Goal: Task Accomplishment & Management: Use online tool/utility

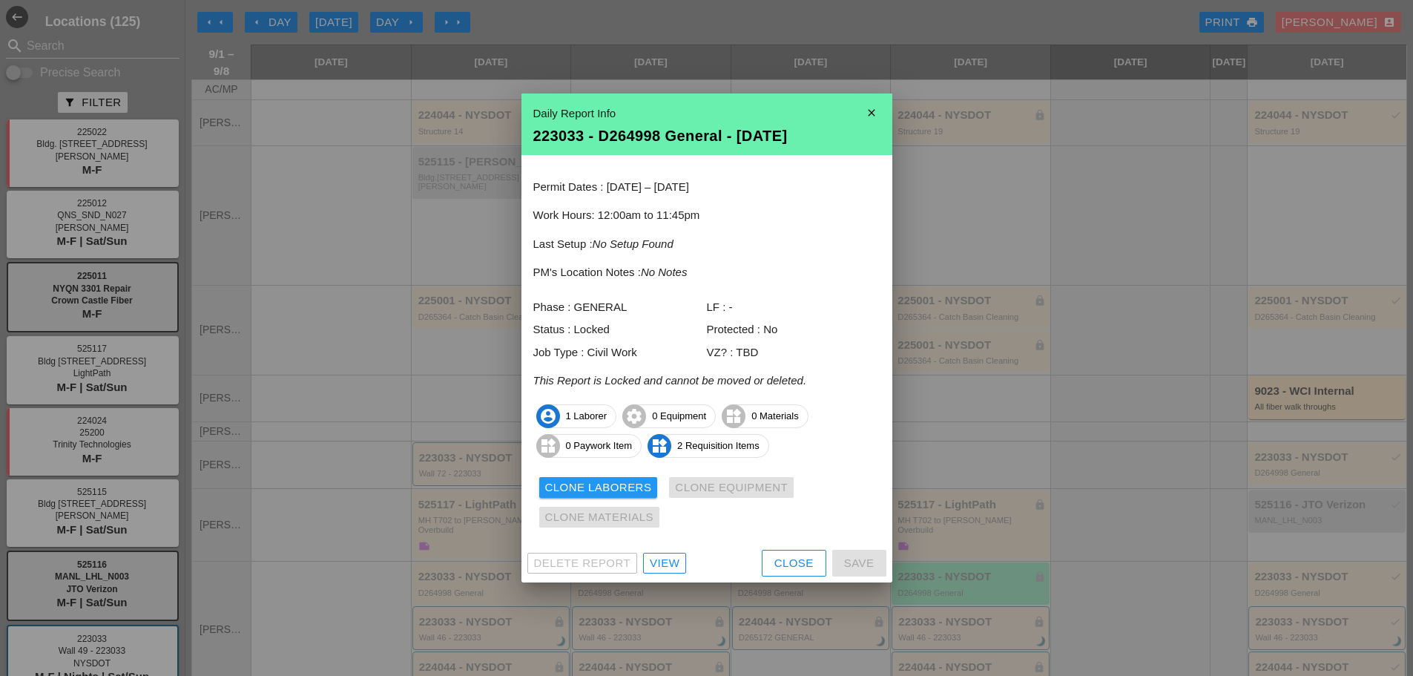
scroll to position [206, 0]
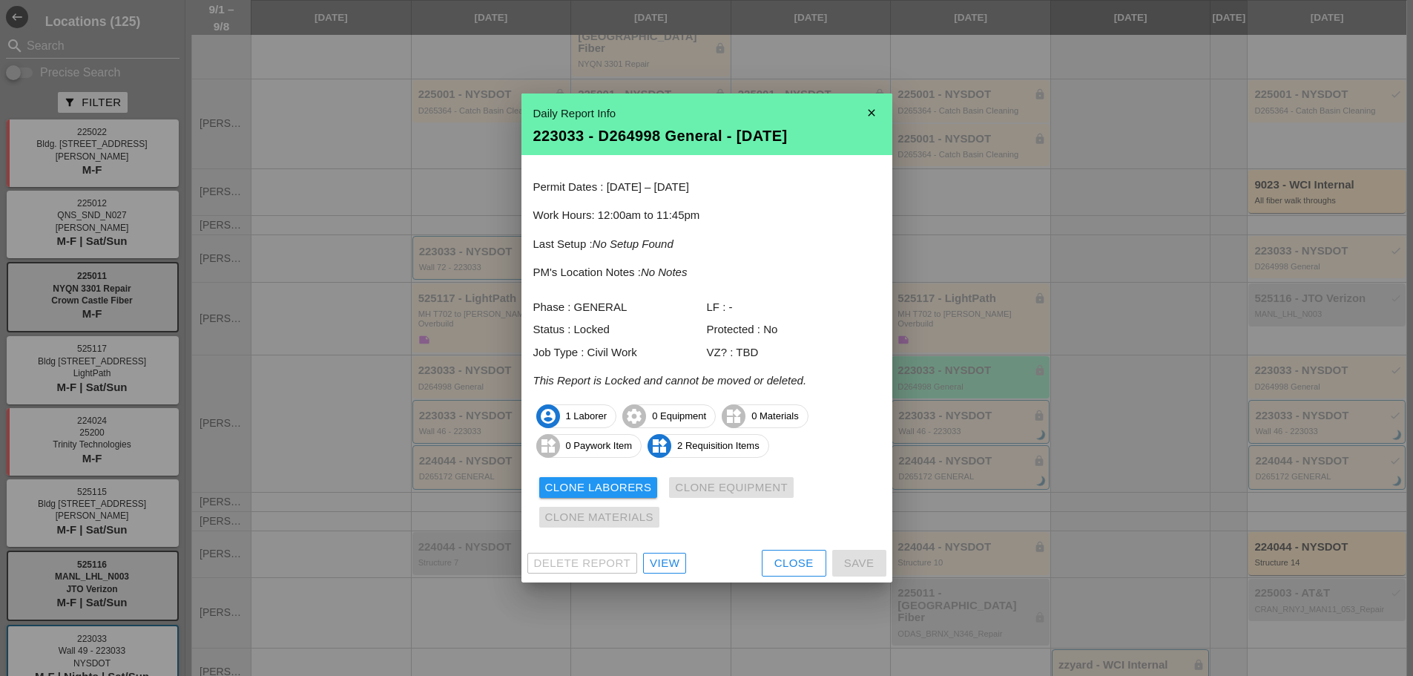
click at [789, 569] on div "Close" at bounding box center [793, 563] width 39 height 17
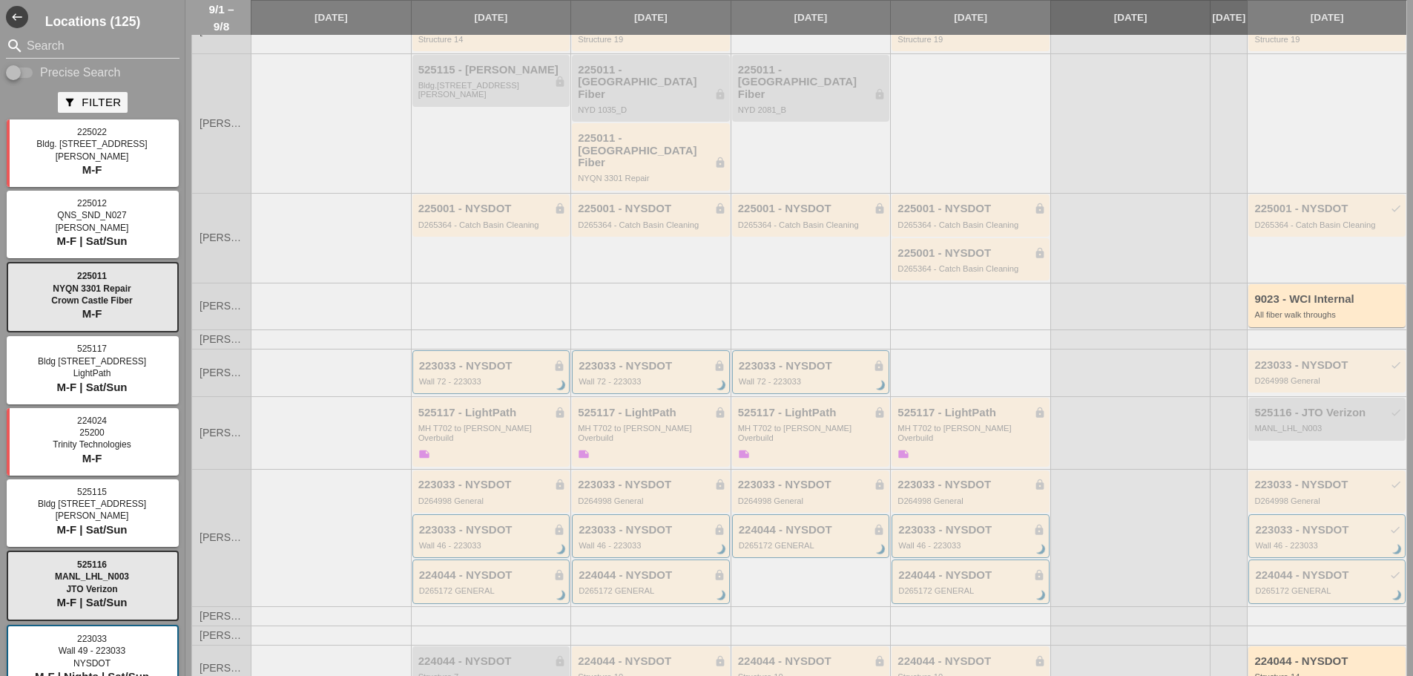
scroll to position [0, 0]
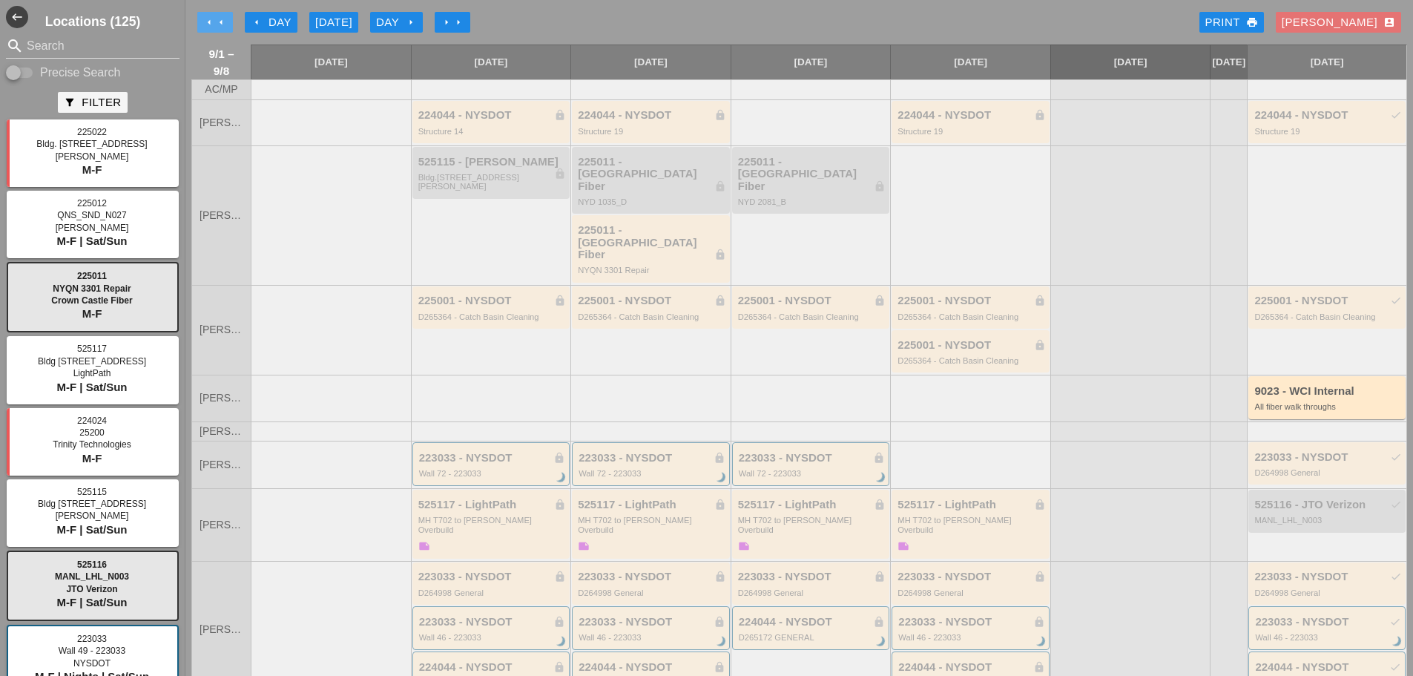
click at [209, 22] on icon "arrow_left" at bounding box center [209, 22] width 12 height 12
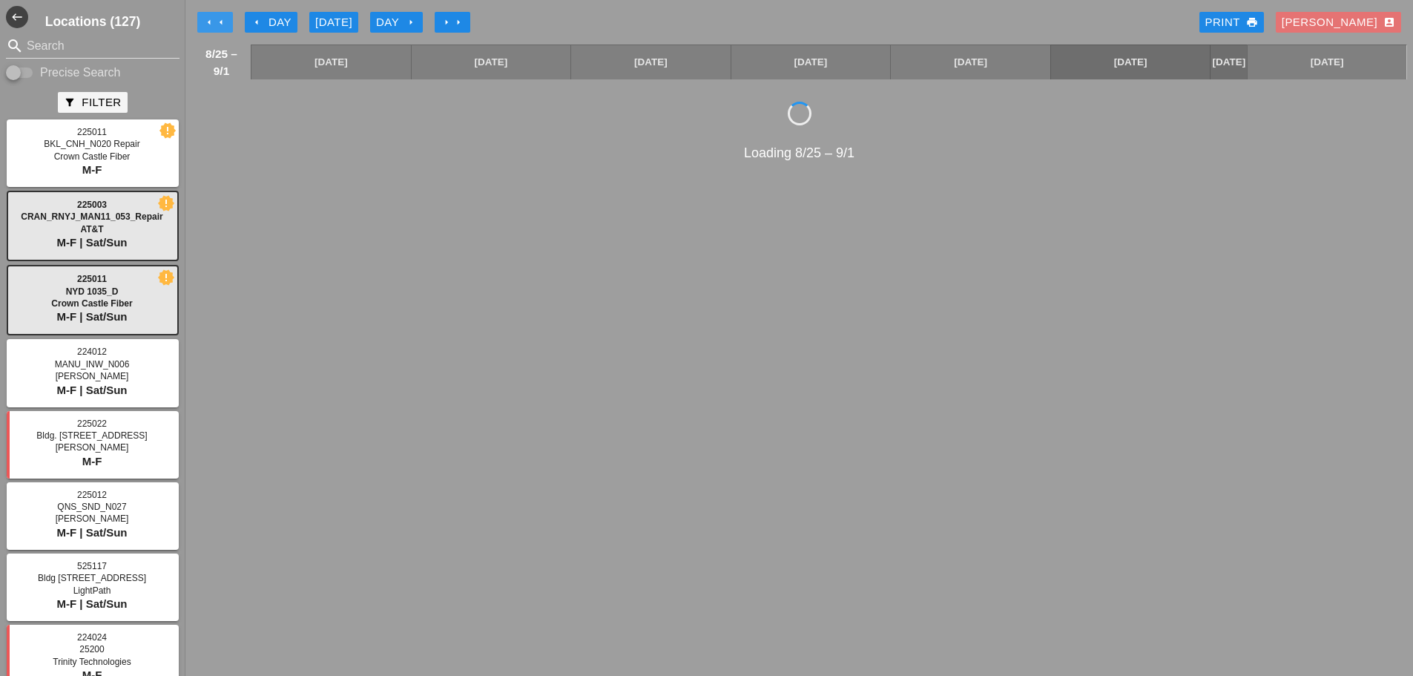
click at [209, 22] on icon "arrow_left" at bounding box center [209, 22] width 12 height 12
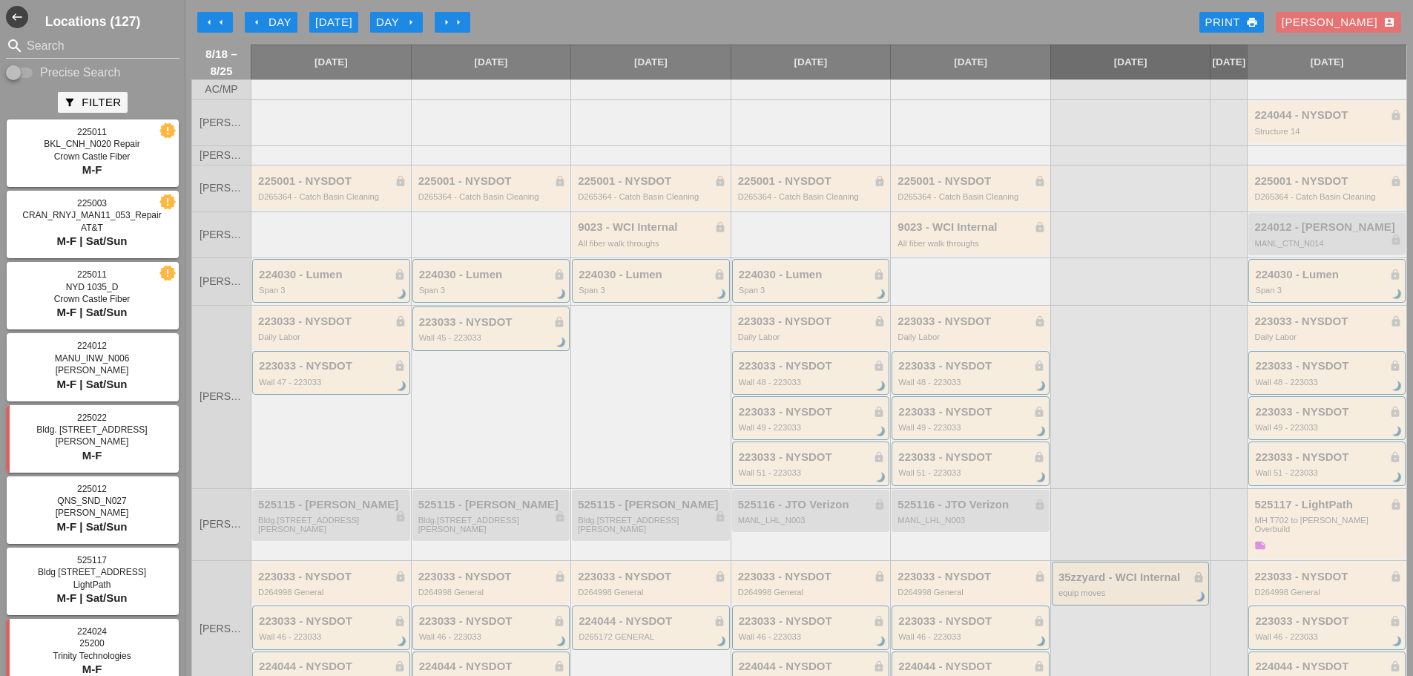
click at [442, 25] on icon "arrow_right" at bounding box center [447, 22] width 12 height 12
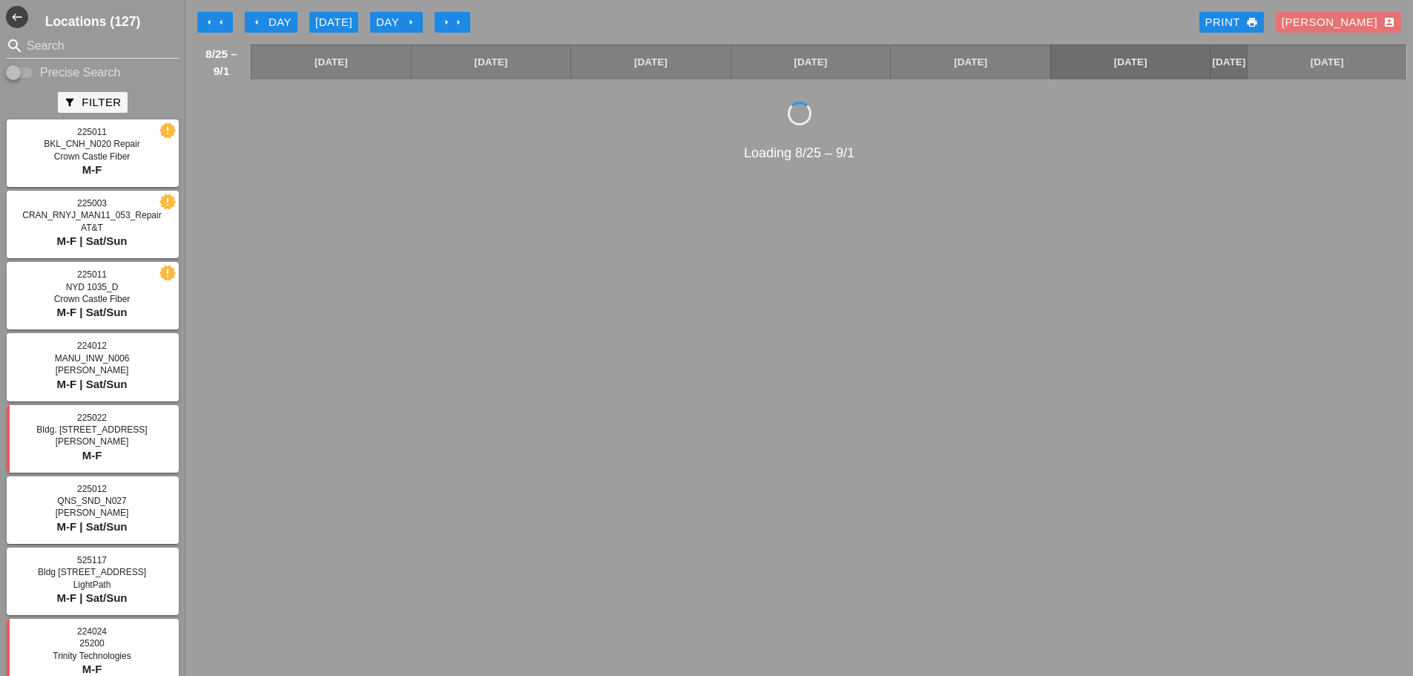
click at [441, 25] on button "arrow_right arrow_right" at bounding box center [453, 22] width 36 height 21
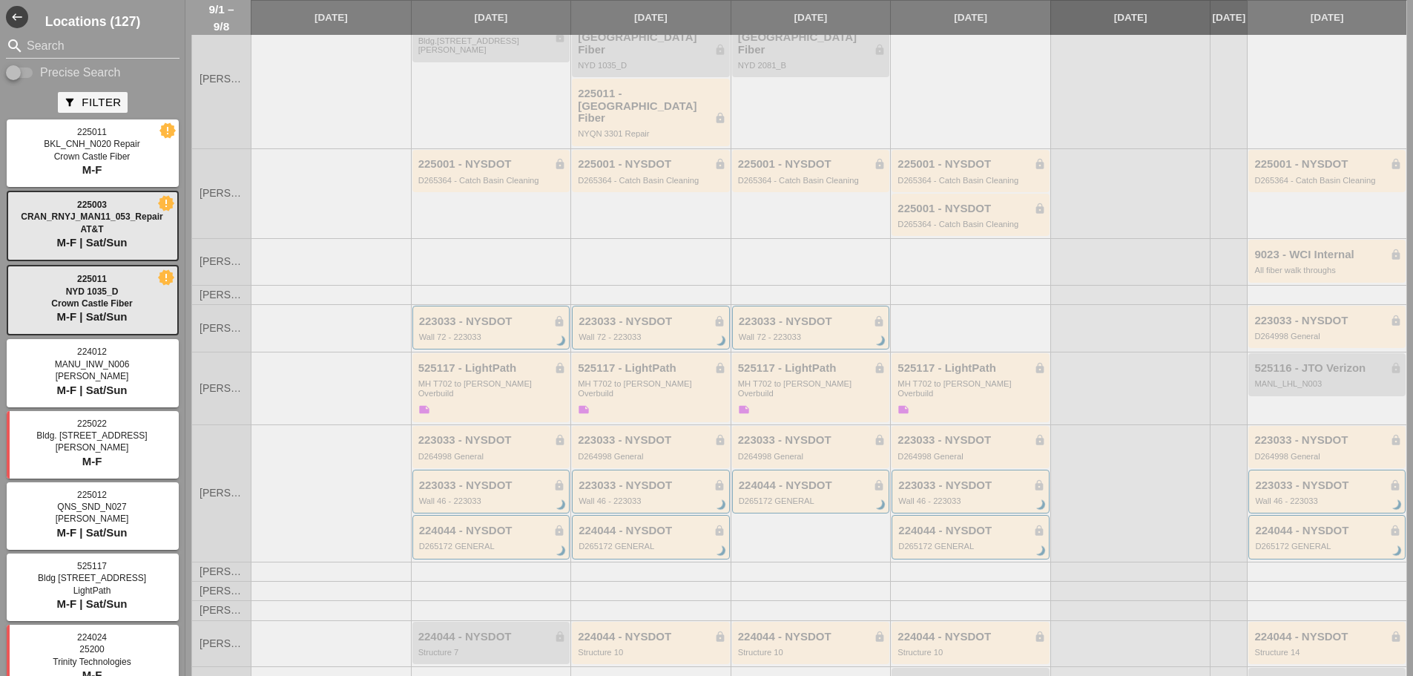
scroll to position [148, 0]
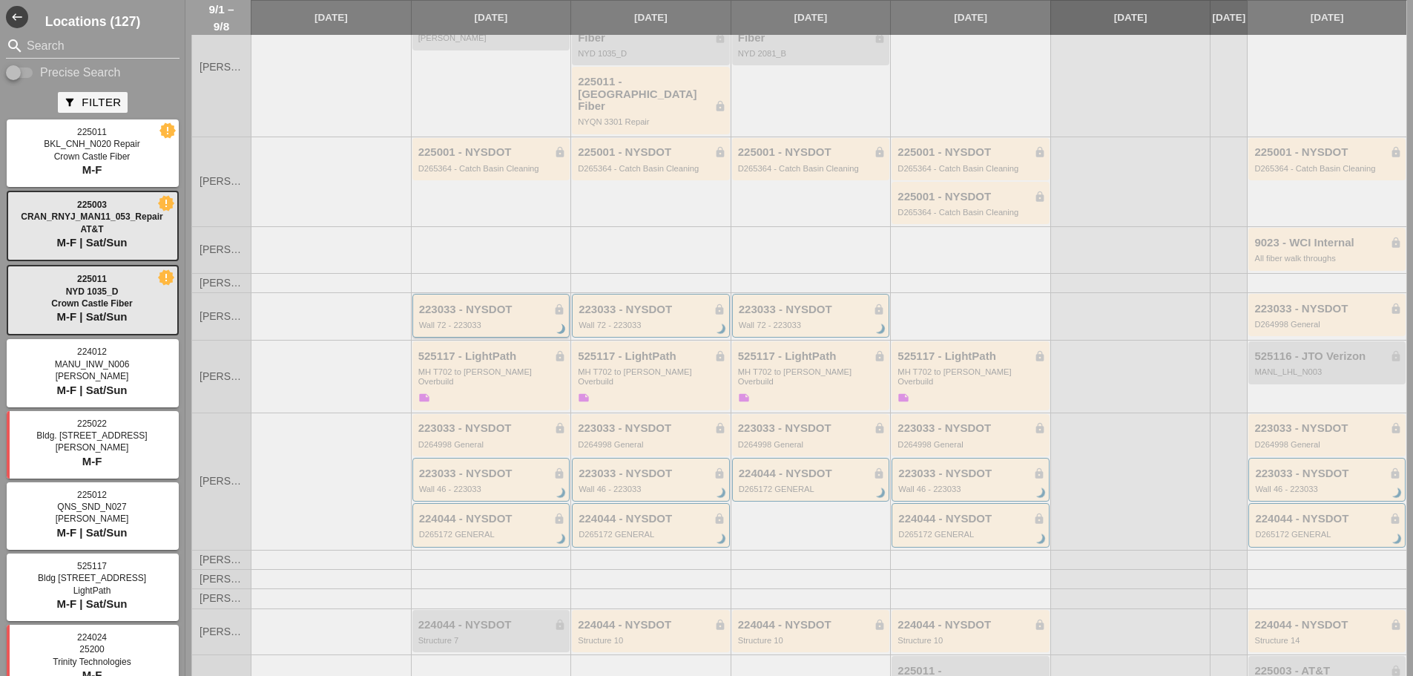
click at [482, 320] on div "Wall 72 - 223033" at bounding box center [492, 324] width 147 height 9
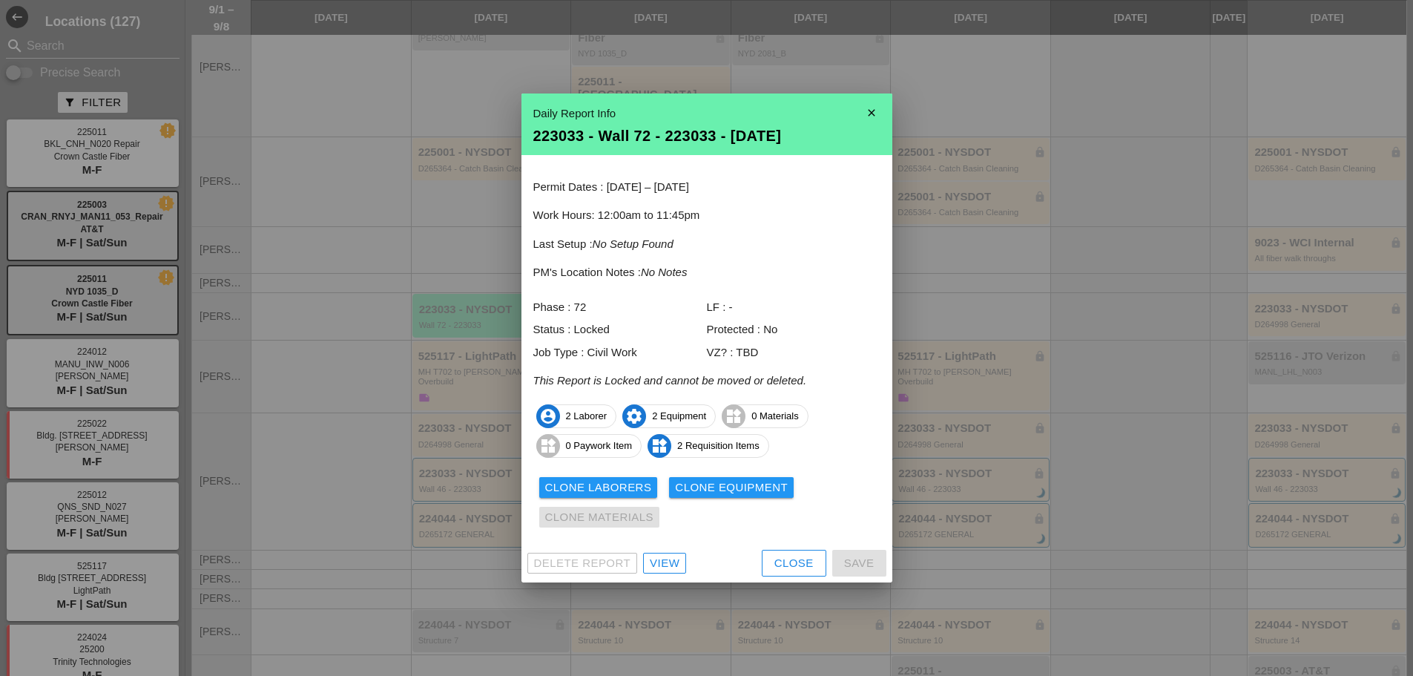
click at [383, 191] on div at bounding box center [706, 338] width 1413 height 676
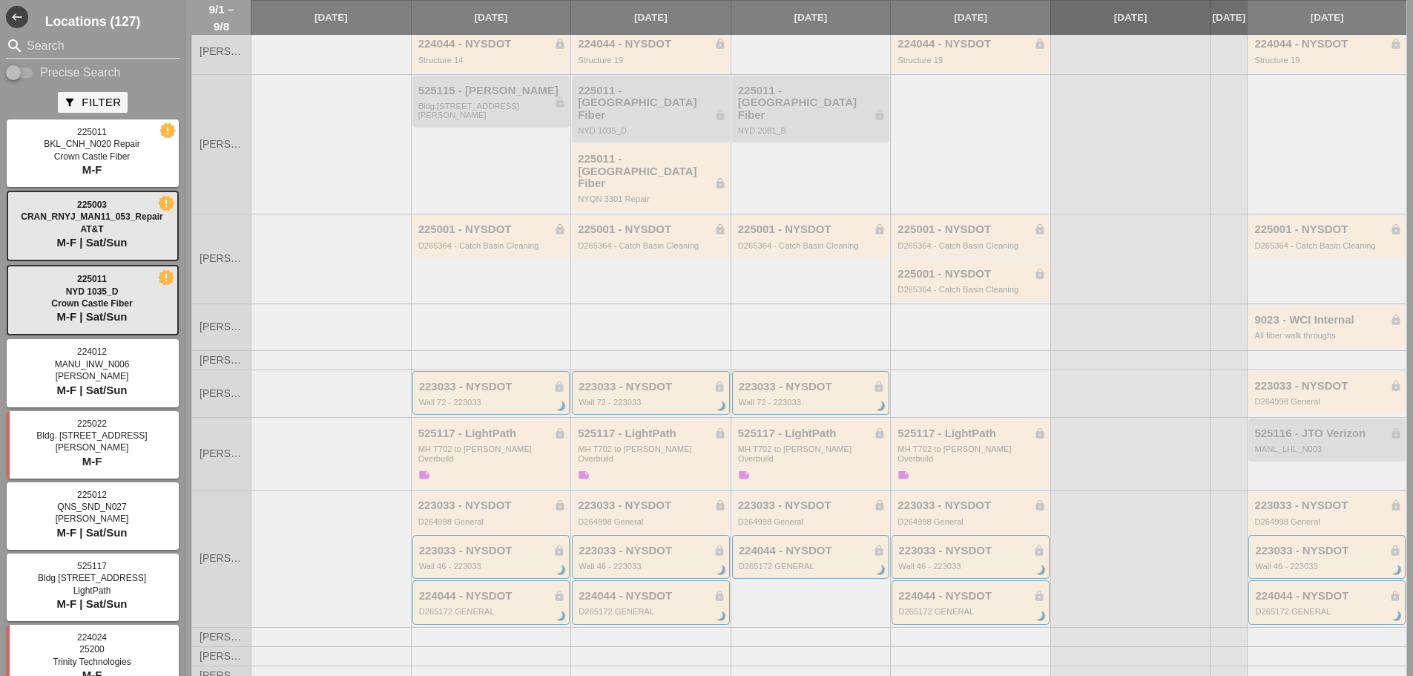
scroll to position [0, 0]
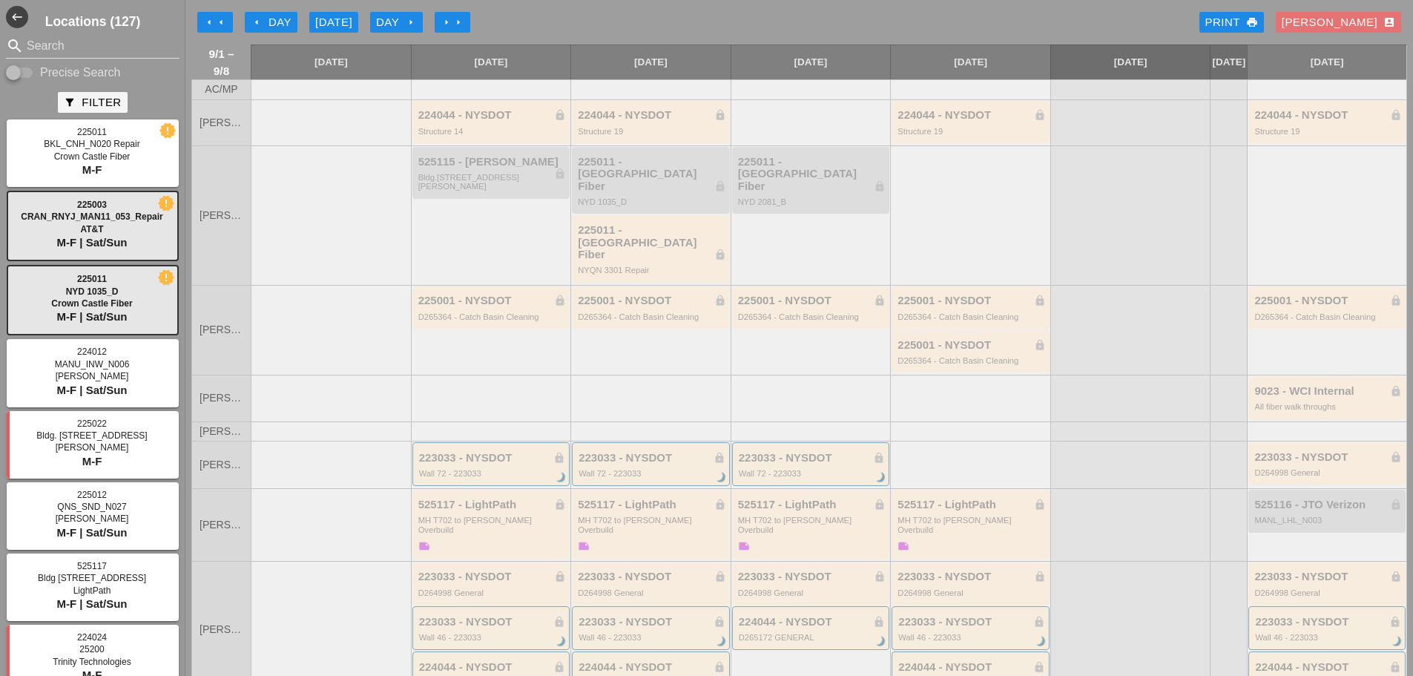
click at [451, 26] on icon "arrow_right" at bounding box center [447, 22] width 12 height 12
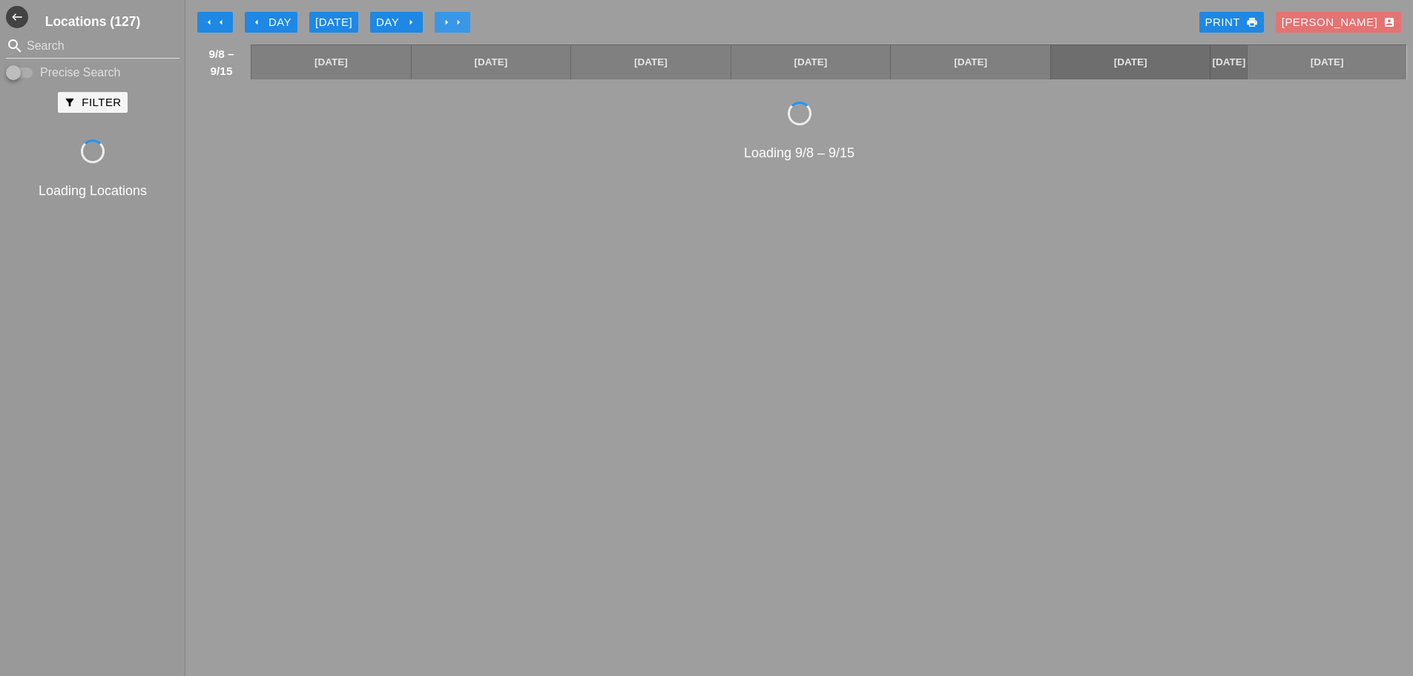
click at [451, 26] on icon "arrow_right" at bounding box center [447, 22] width 12 height 12
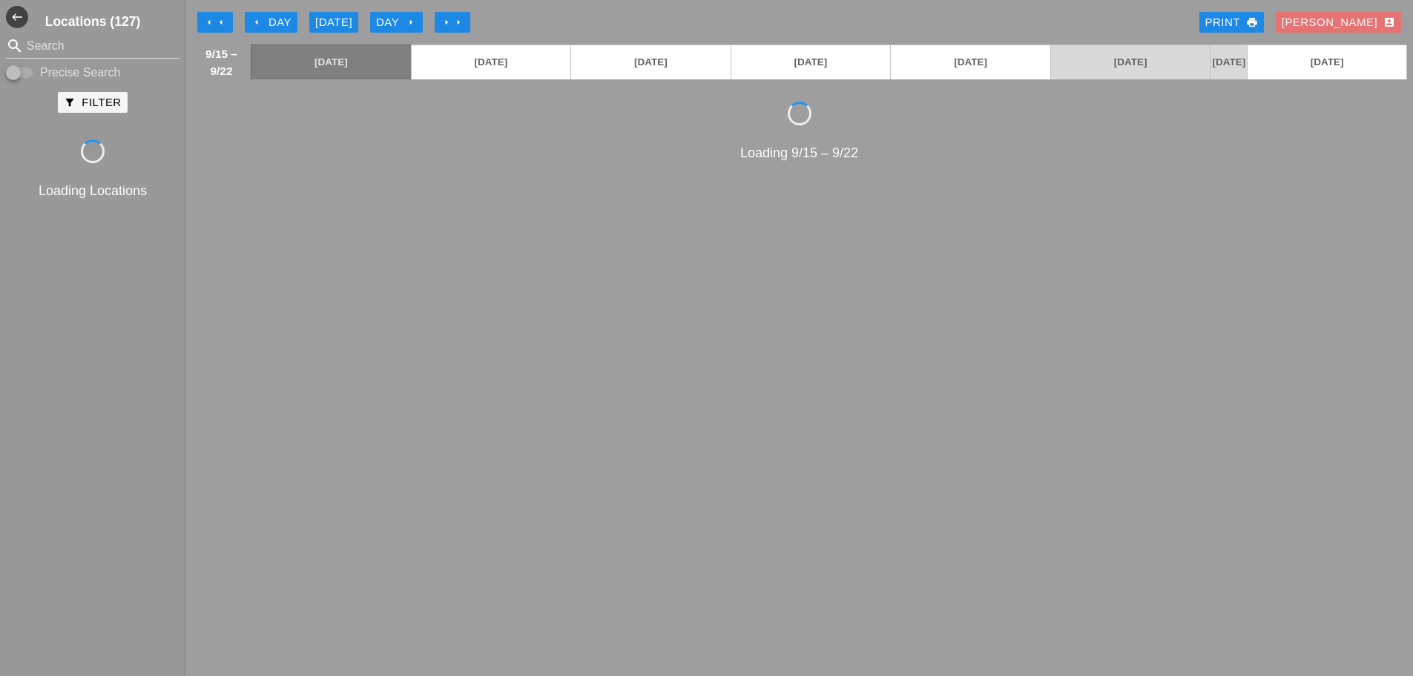
click at [398, 14] on div "Day arrow_right" at bounding box center [396, 22] width 41 height 17
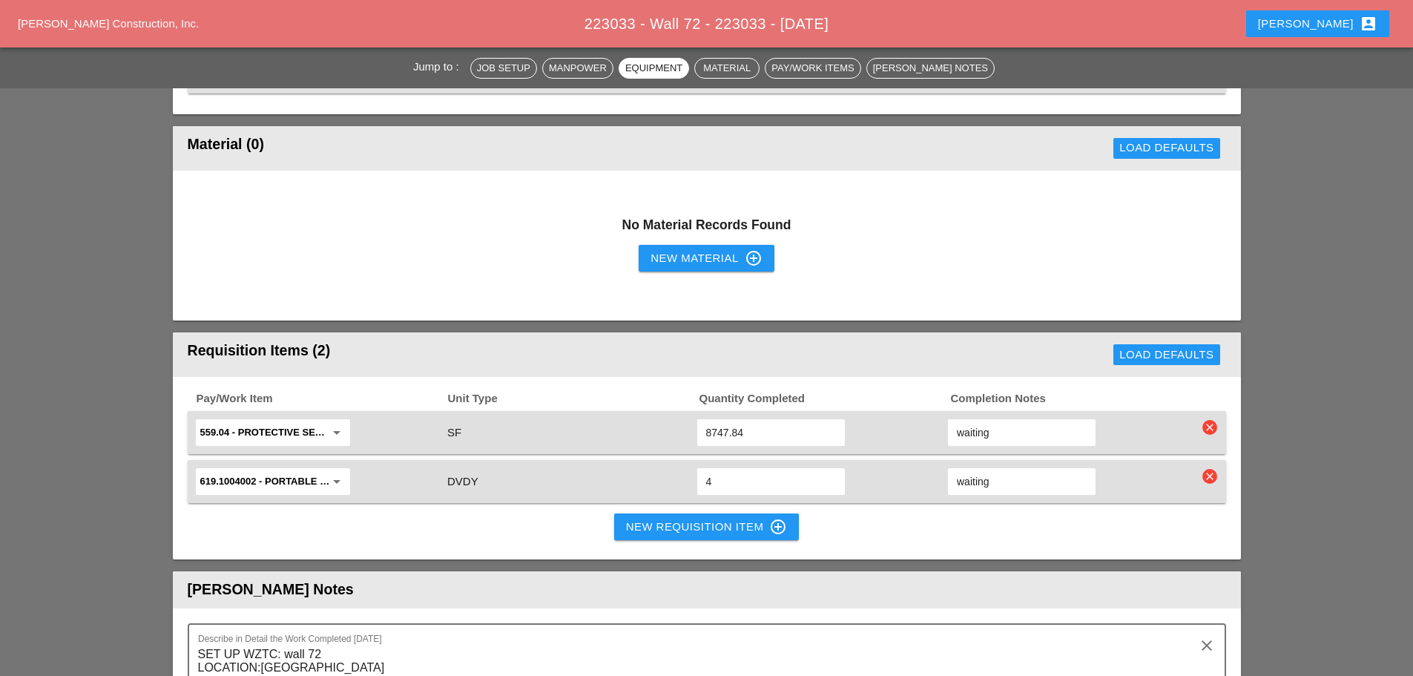
scroll to position [1409, 0]
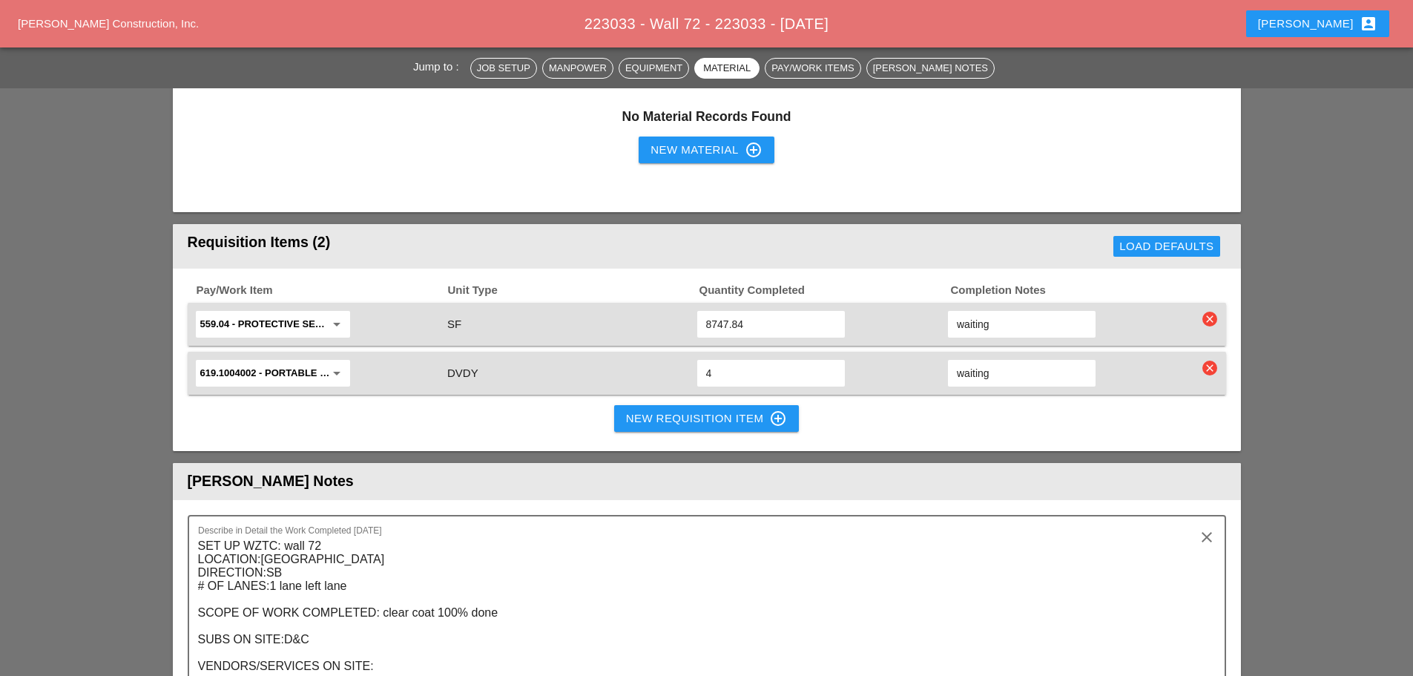
click at [644, 409] on div "New Requisition Item control_point" at bounding box center [707, 418] width 162 height 18
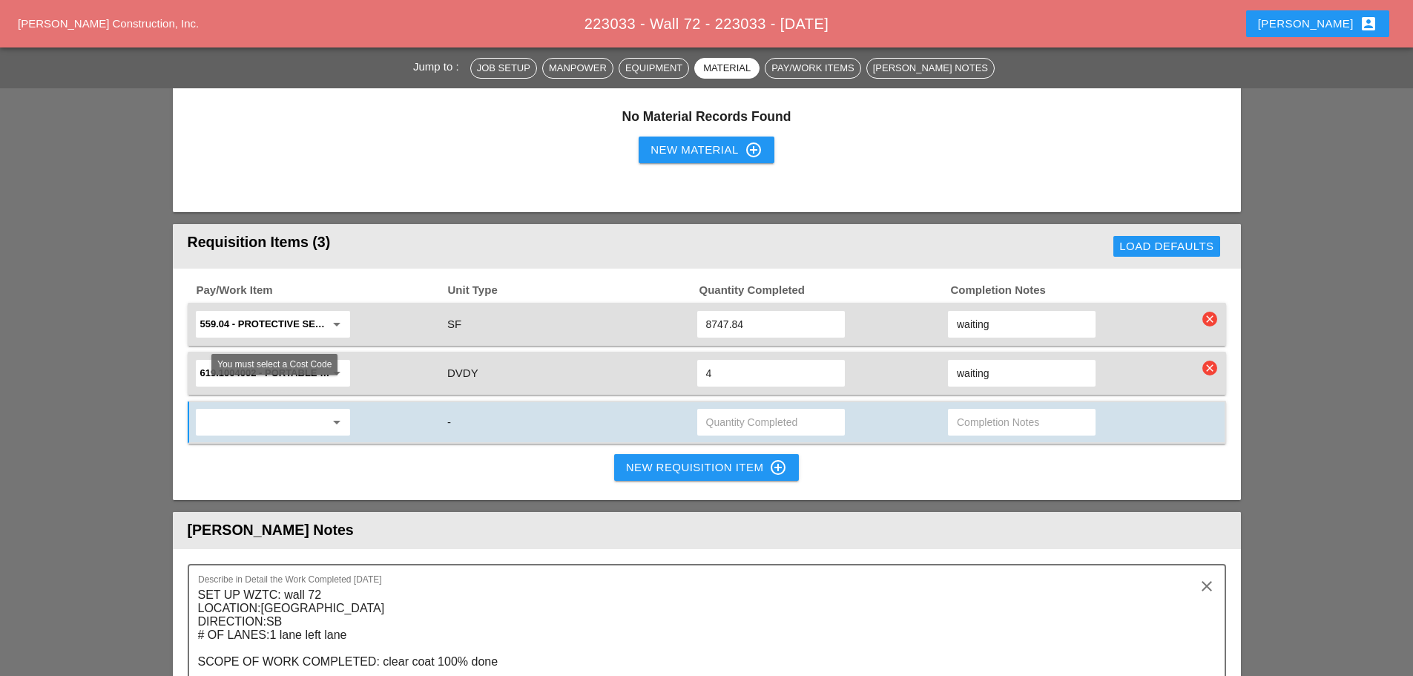
click at [326, 409] on div "arrow_drop_down" at bounding box center [273, 422] width 154 height 27
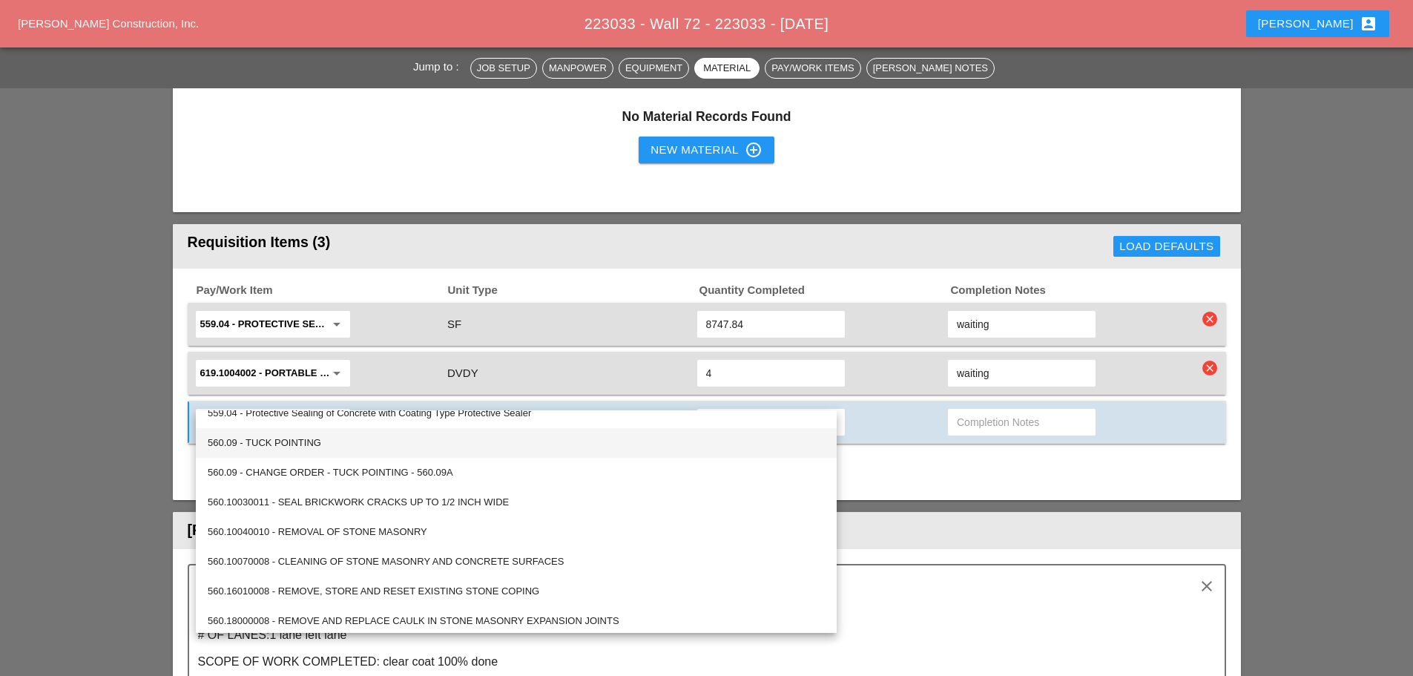
scroll to position [445, 0]
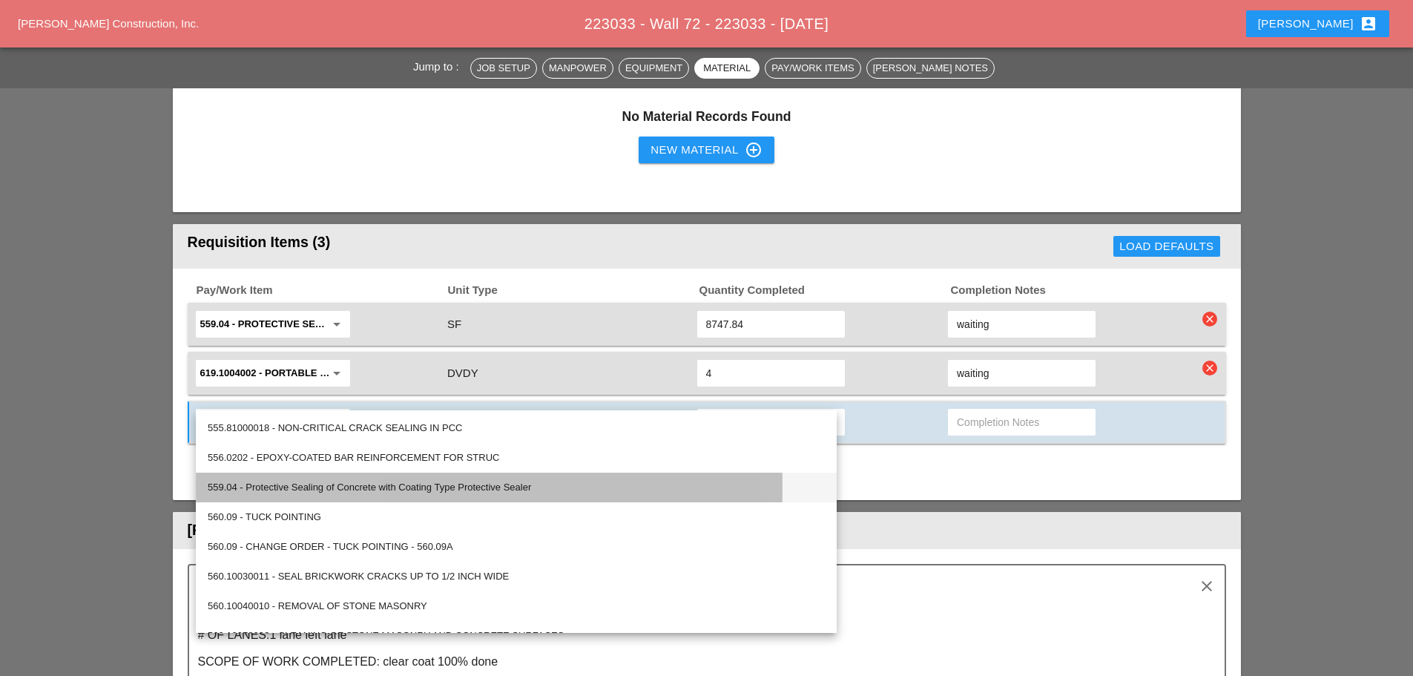
click at [278, 490] on div "559.04 - Protective Sealing of Concrete with Coating Type Protective Sealer" at bounding box center [516, 487] width 617 height 18
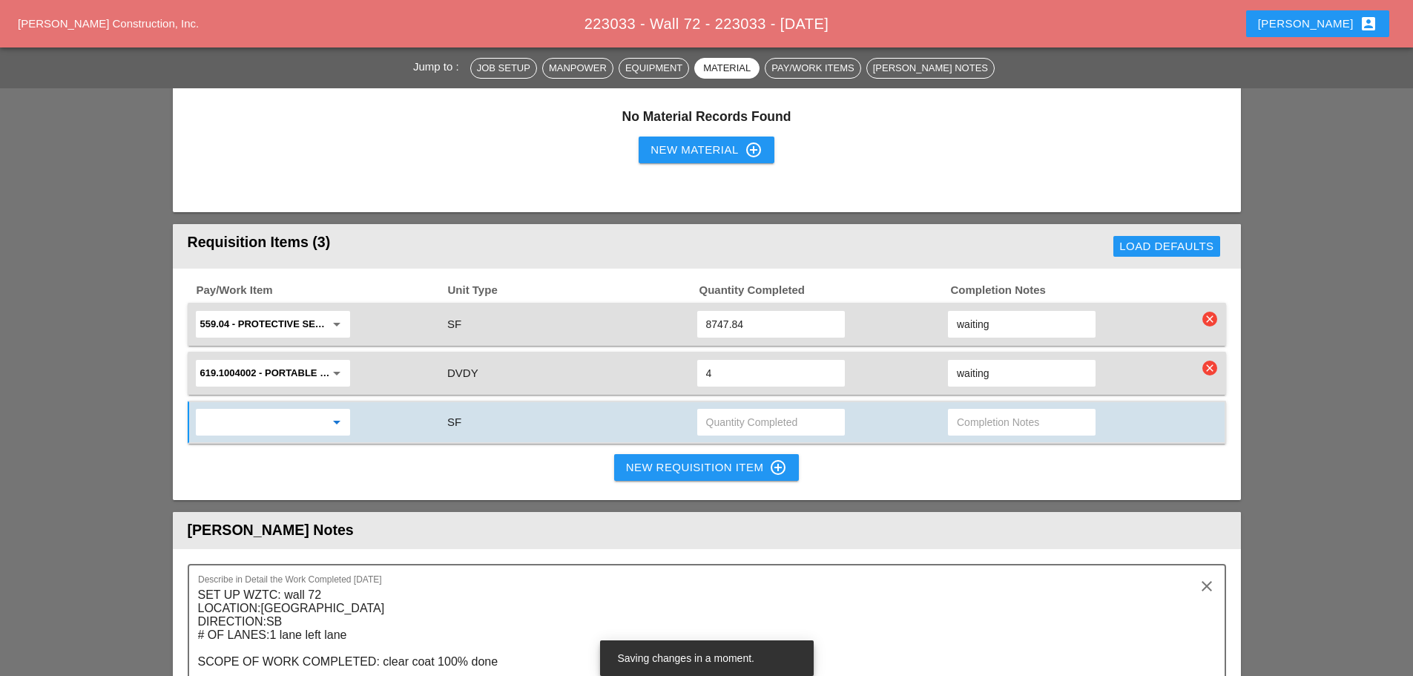
click at [771, 410] on input "text" at bounding box center [771, 422] width 130 height 24
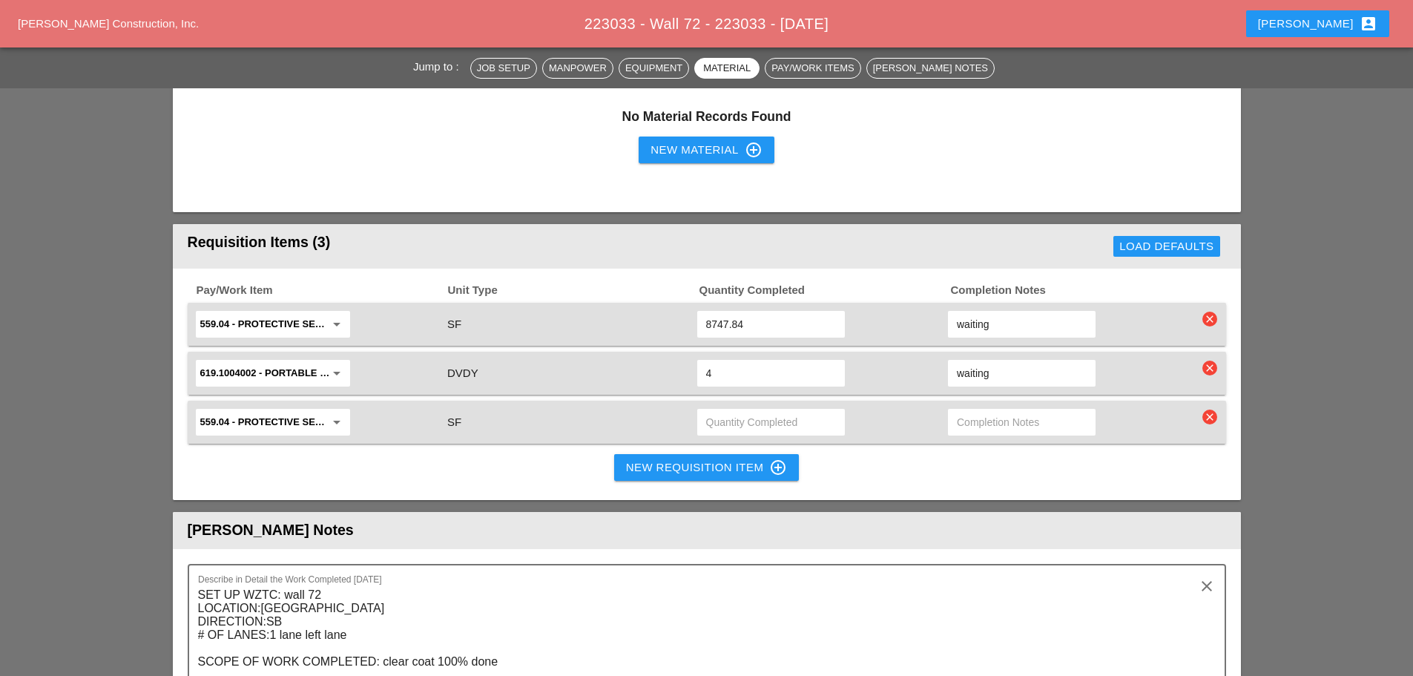
click at [774, 410] on input "text" at bounding box center [771, 422] width 130 height 24
type input "2915.95"
click at [440, 442] on div "Pay/Work Item Unit Type Quantity Completed Completion Notes 559.04 - Protective…" at bounding box center [707, 385] width 1068 height 232
drag, startPoint x: 995, startPoint y: 294, endPoint x: 916, endPoint y: 300, distance: 78.9
click at [916, 309] on div "559.04 - Protective Sealing of Concrete with Coating Type Protective Sealer arr…" at bounding box center [696, 324] width 1004 height 31
